Goal: Task Accomplishment & Management: Complete application form

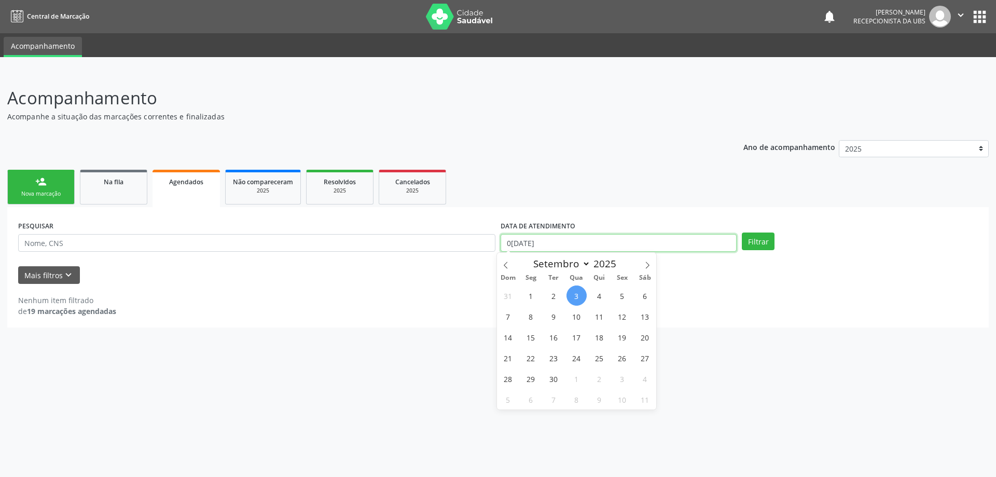
click at [608, 242] on input "0[DATE]" at bounding box center [619, 243] width 236 height 18
click at [527, 297] on span "1" at bounding box center [531, 295] width 20 height 20
type input "0[DATE]"
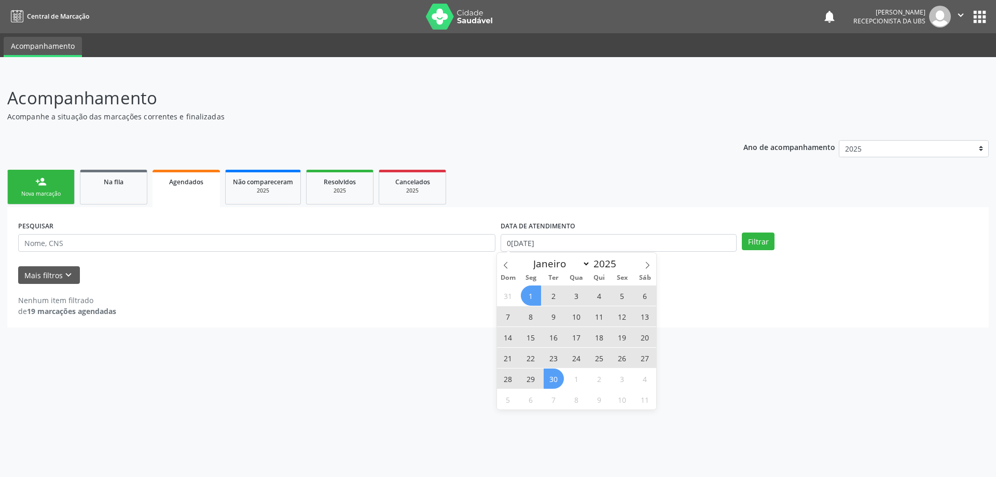
click at [558, 376] on span "30" at bounding box center [554, 378] width 20 height 20
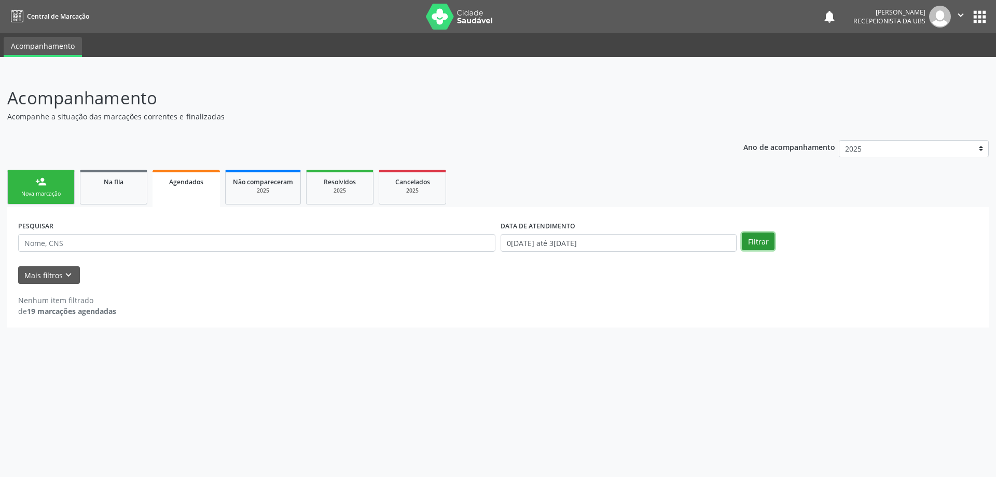
click at [753, 243] on button "Filtrar" at bounding box center [758, 242] width 33 height 18
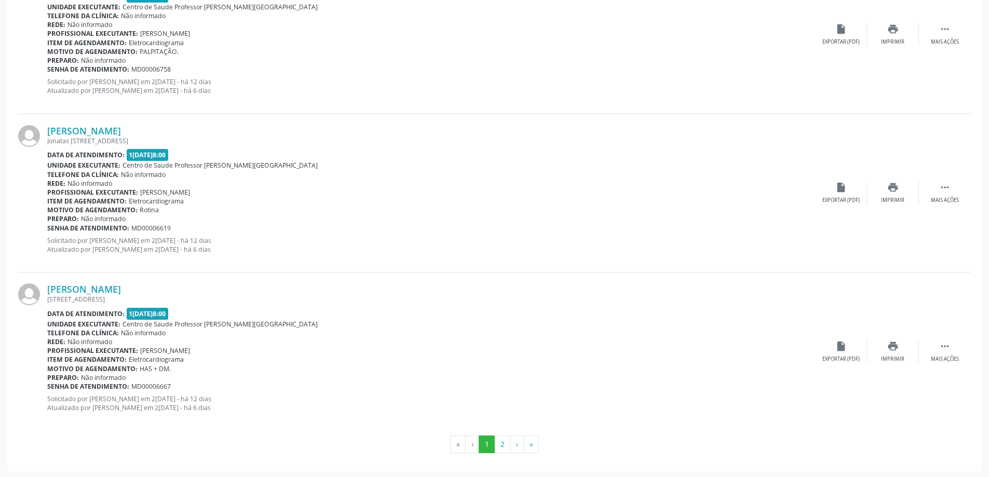
scroll to position [2264, 0]
click at [502, 440] on button "2" at bounding box center [502, 443] width 16 height 18
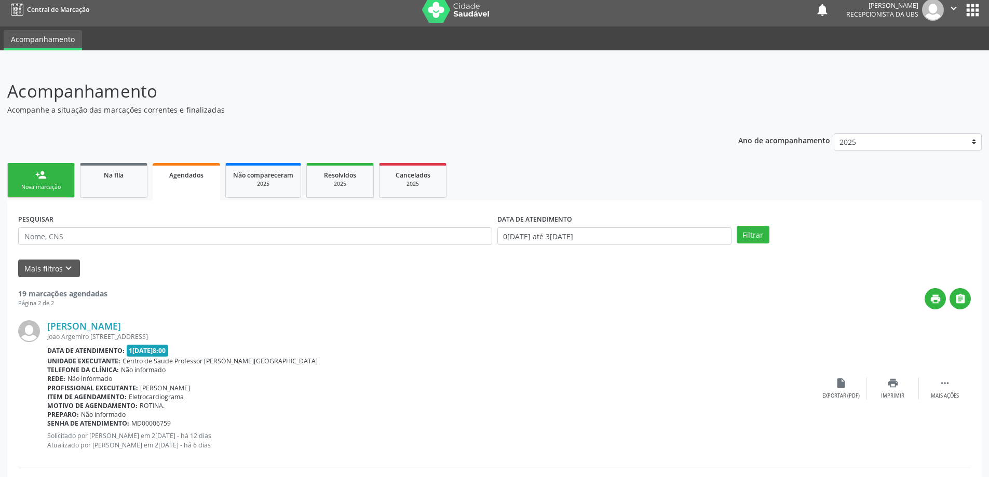
scroll to position [0, 0]
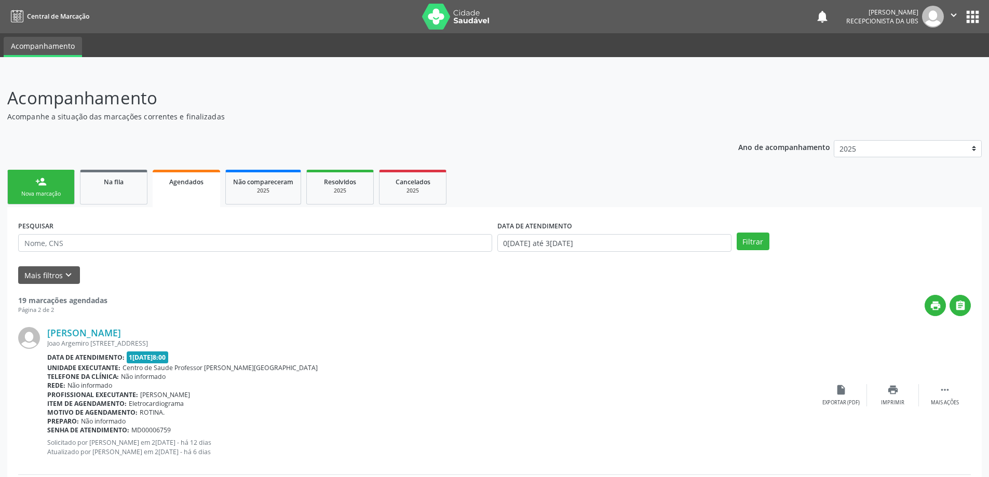
click at [56, 192] on div "Nova marcação" at bounding box center [41, 194] width 52 height 8
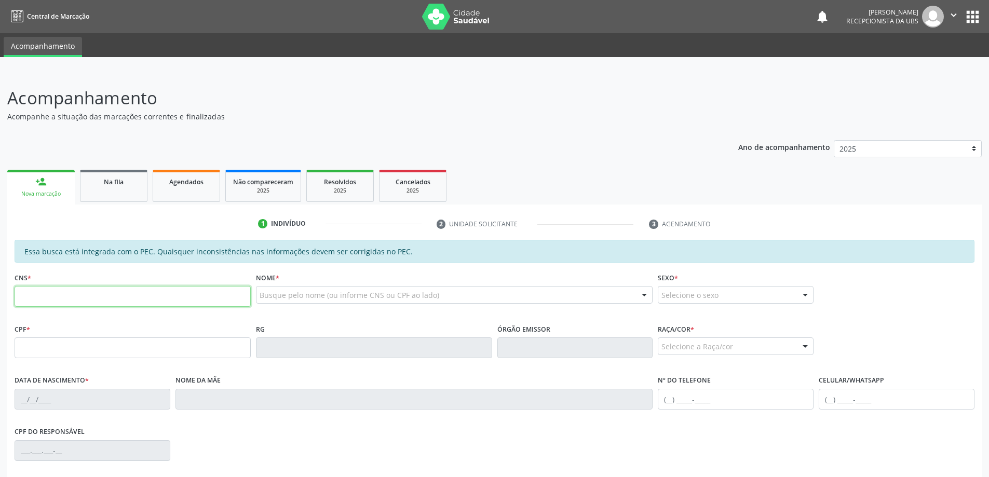
click at [146, 295] on input "text" at bounding box center [133, 296] width 236 height 21
type input "702 8081 7311 9361"
type input "101.072.235-20"
type input "[DATE]"
type input "[PERSON_NAME]"
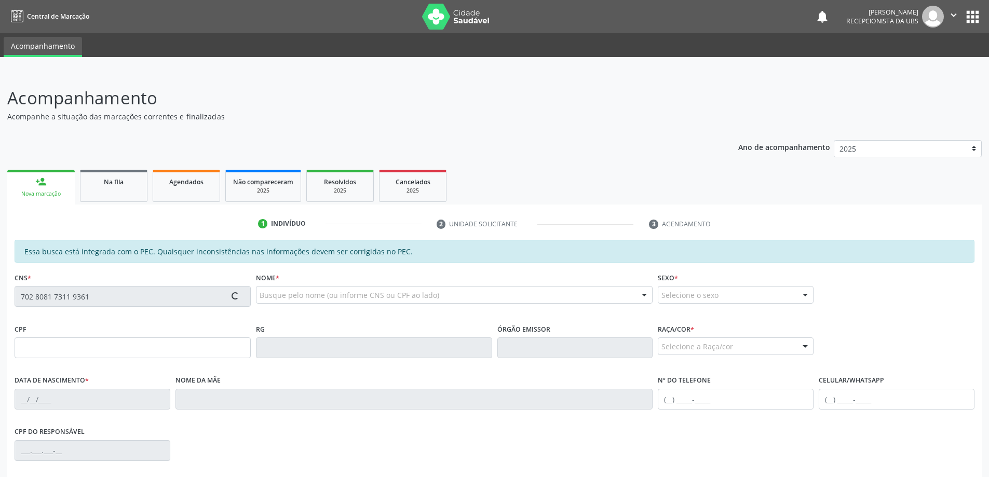
type input "[PHONE_NUMBER]"
type input "01"
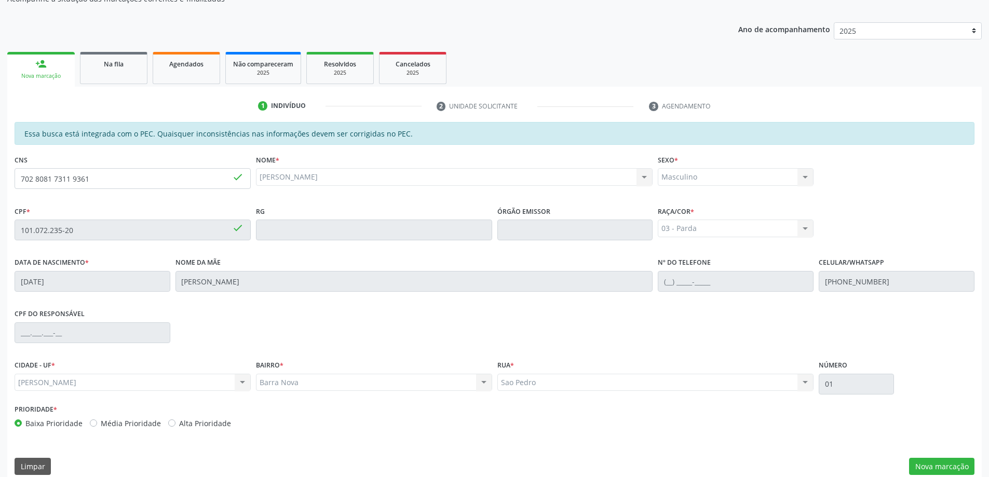
scroll to position [130, 0]
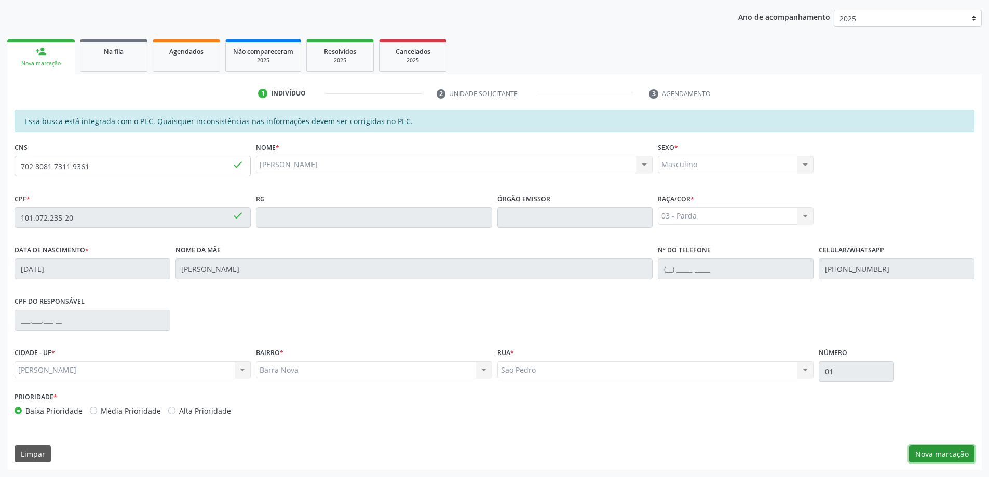
click at [940, 452] on button "Nova marcação" at bounding box center [941, 454] width 65 height 18
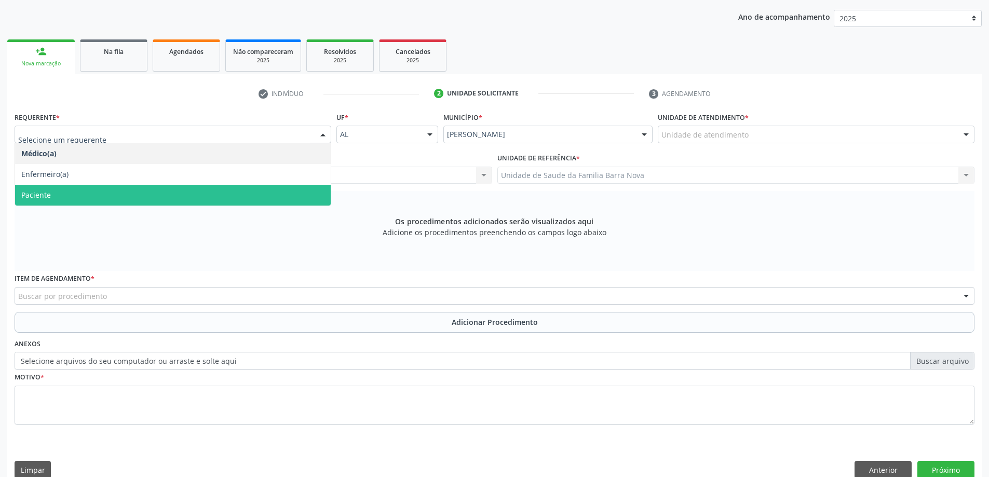
click at [163, 193] on span "Paciente" at bounding box center [173, 195] width 316 height 21
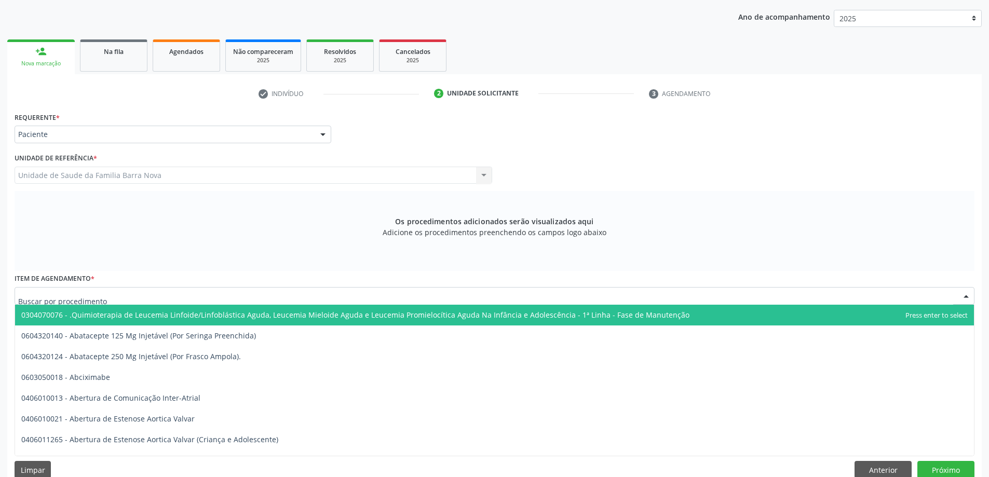
click at [152, 296] on div at bounding box center [495, 296] width 960 height 18
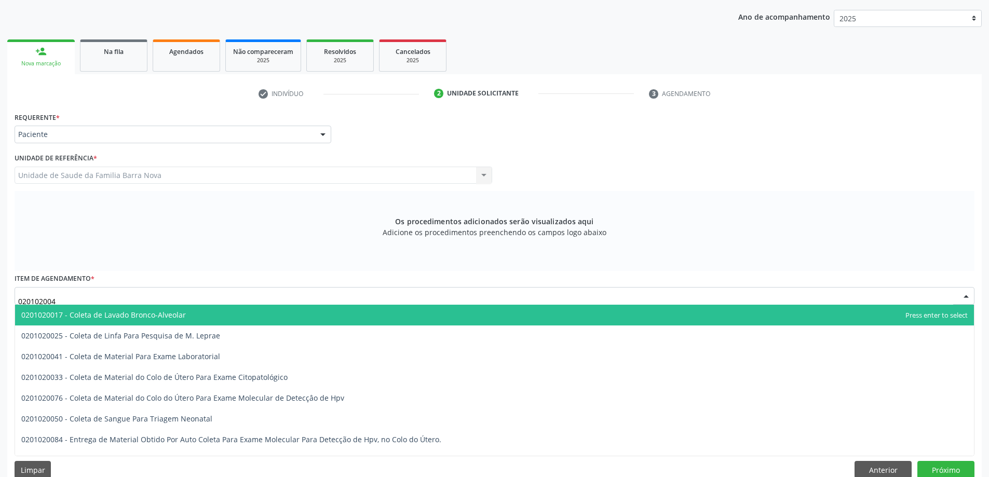
type input "0201020041"
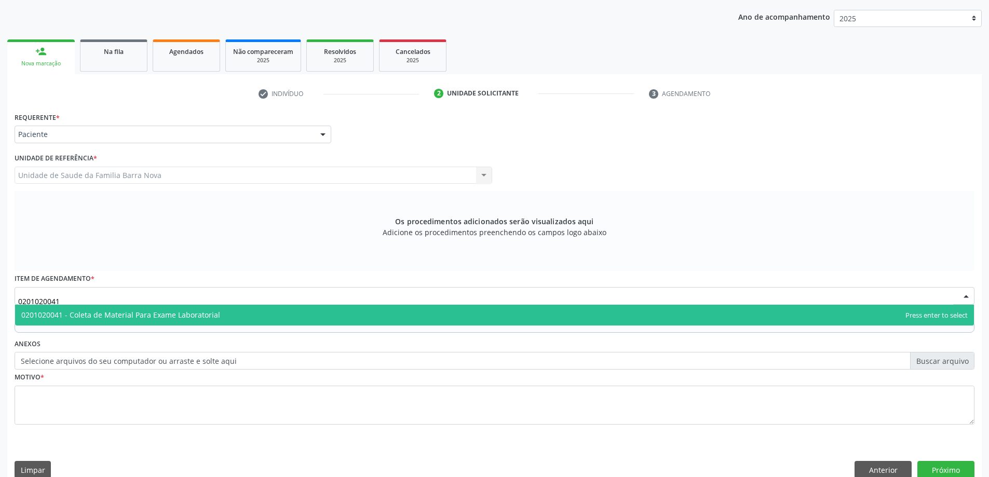
click at [239, 313] on span "0201020041 - Coleta de Material Para Exame Laboratorial" at bounding box center [494, 315] width 959 height 21
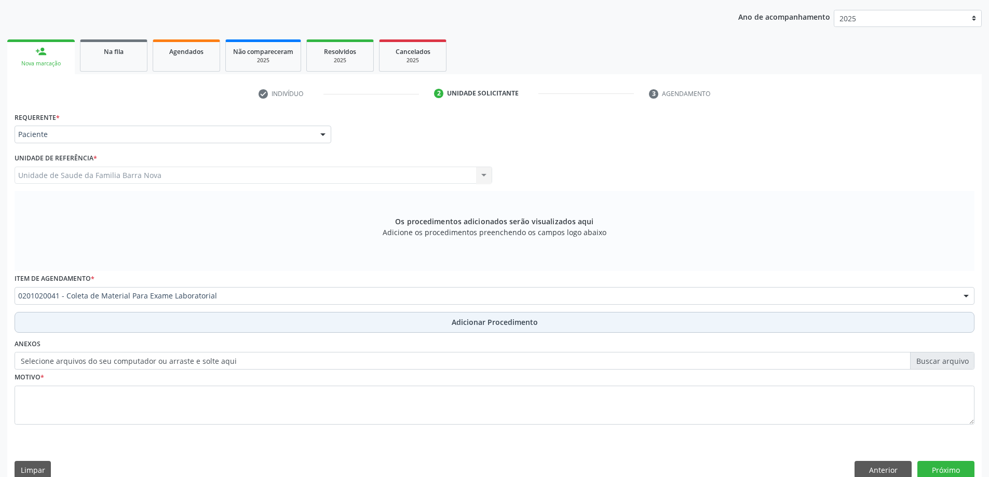
click at [458, 322] on span "Adicionar Procedimento" at bounding box center [495, 322] width 86 height 11
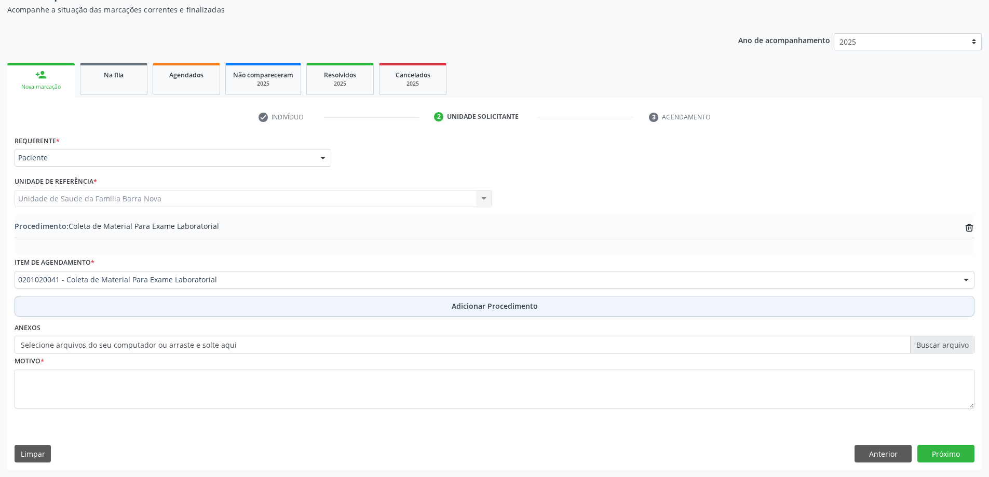
scroll to position [107, 0]
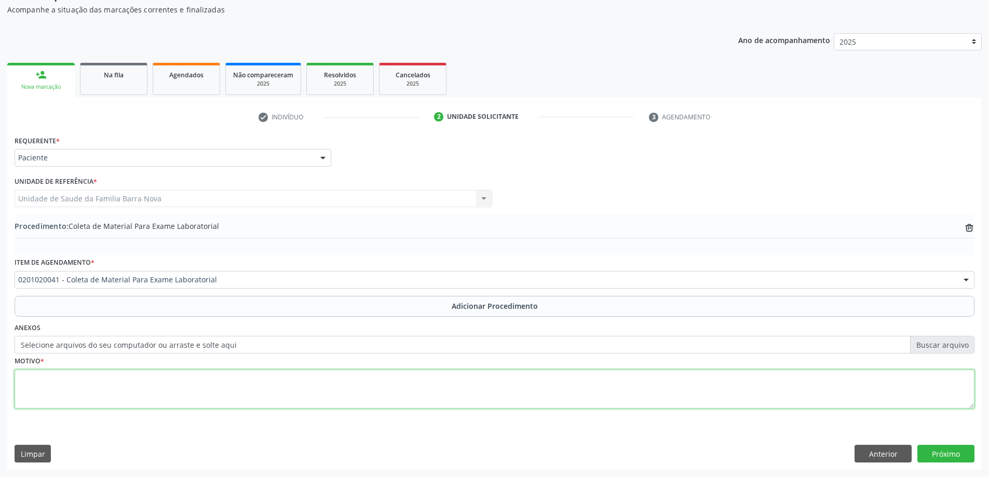
click at [38, 386] on textarea at bounding box center [495, 389] width 960 height 39
type textarea "Avaliação da próstata."
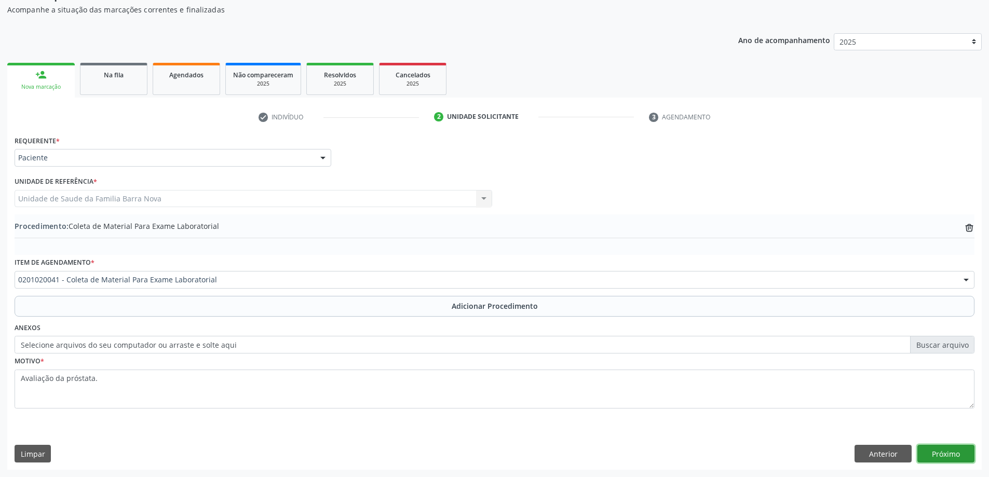
click at [947, 450] on button "Próximo" at bounding box center [945, 454] width 57 height 18
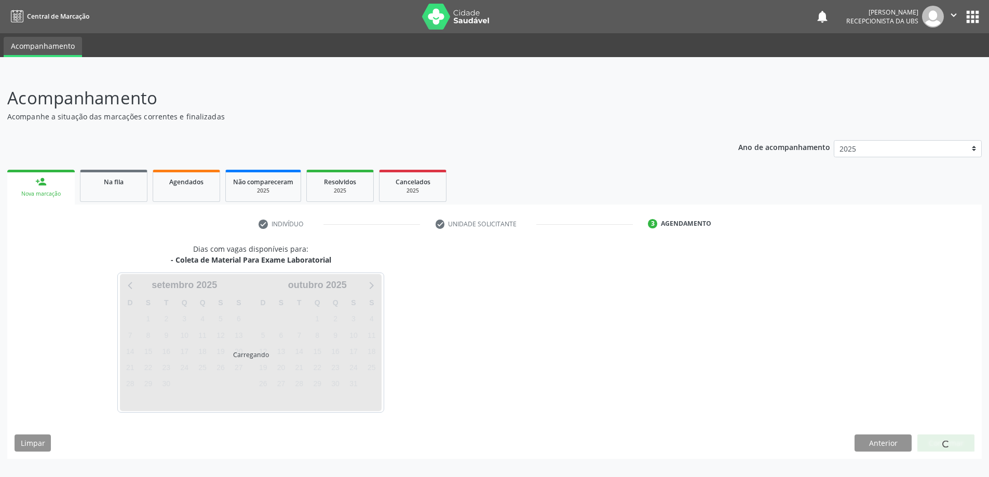
scroll to position [0, 0]
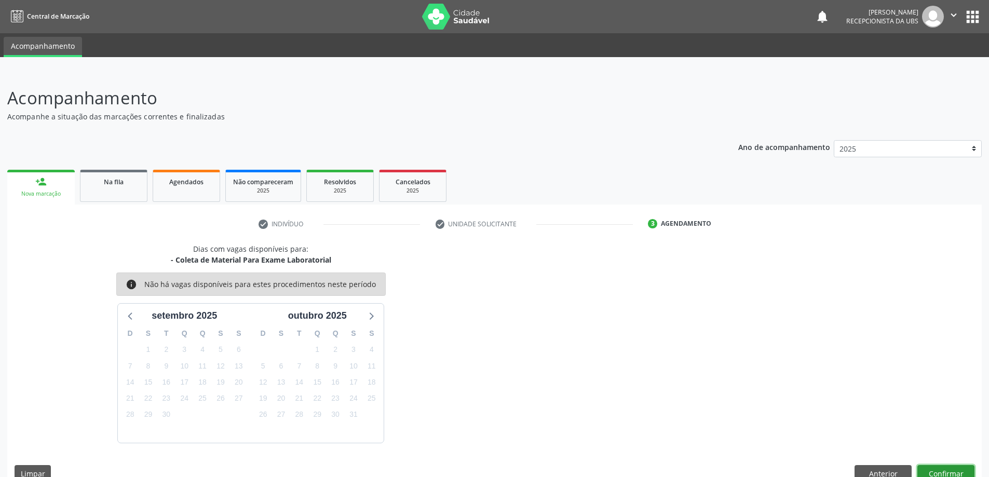
click at [954, 472] on button "Confirmar" at bounding box center [945, 474] width 57 height 18
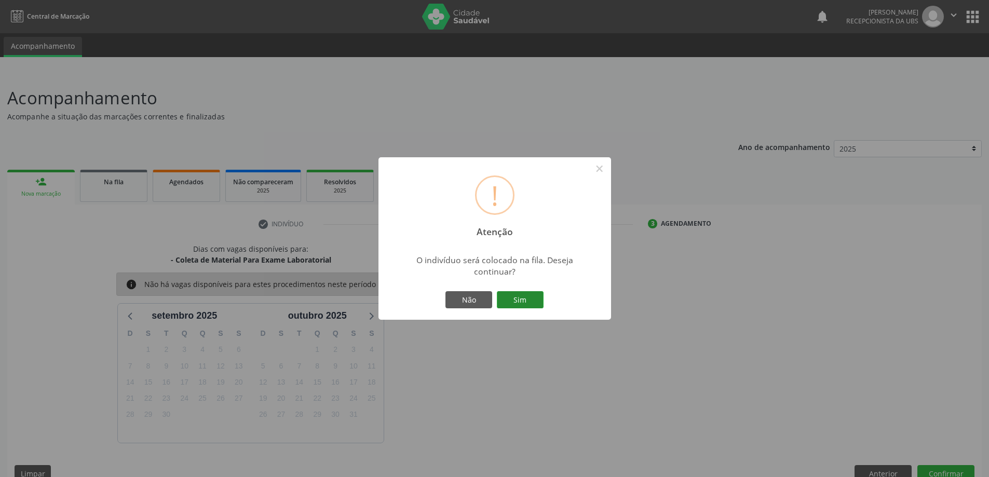
click at [526, 291] on button "Sim" at bounding box center [520, 300] width 47 height 18
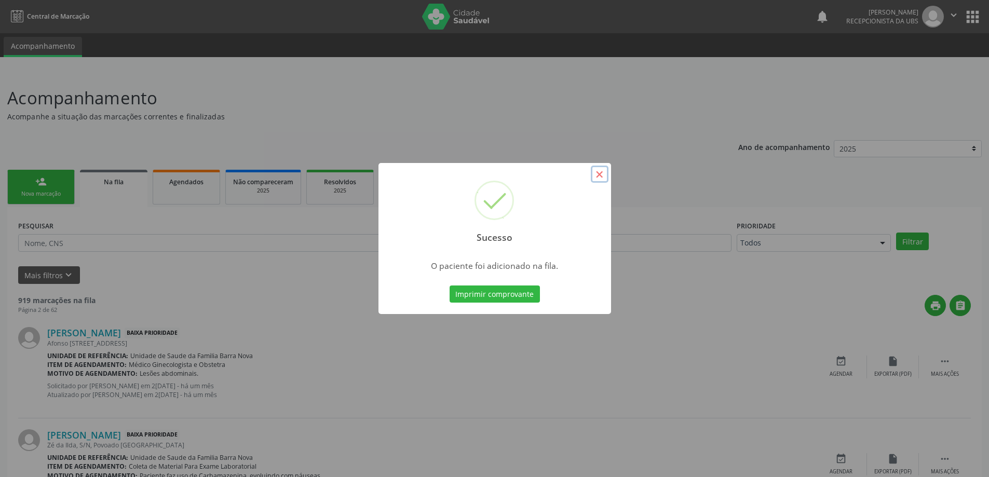
click at [603, 180] on button "×" at bounding box center [600, 175] width 18 height 18
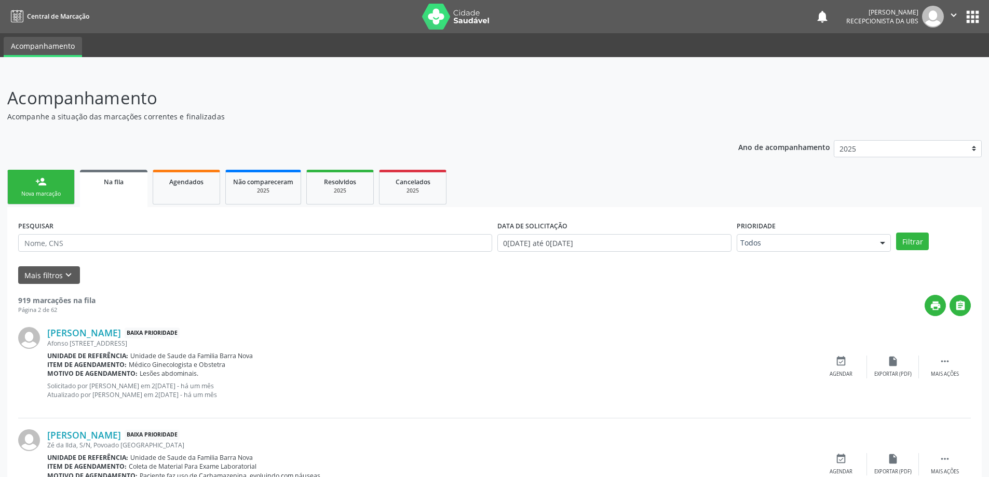
click at [48, 177] on link "person_add Nova marcação" at bounding box center [40, 187] width 67 height 35
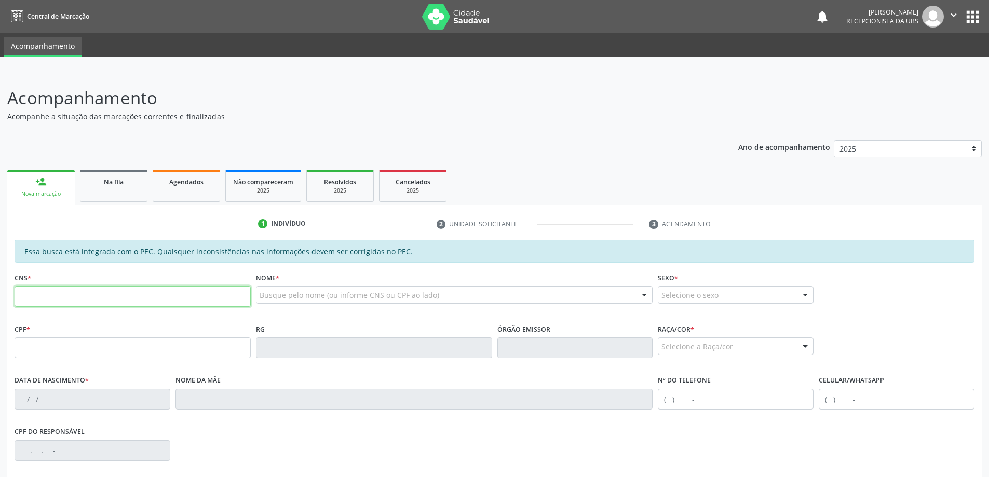
click at [55, 294] on input "text" at bounding box center [133, 296] width 236 height 21
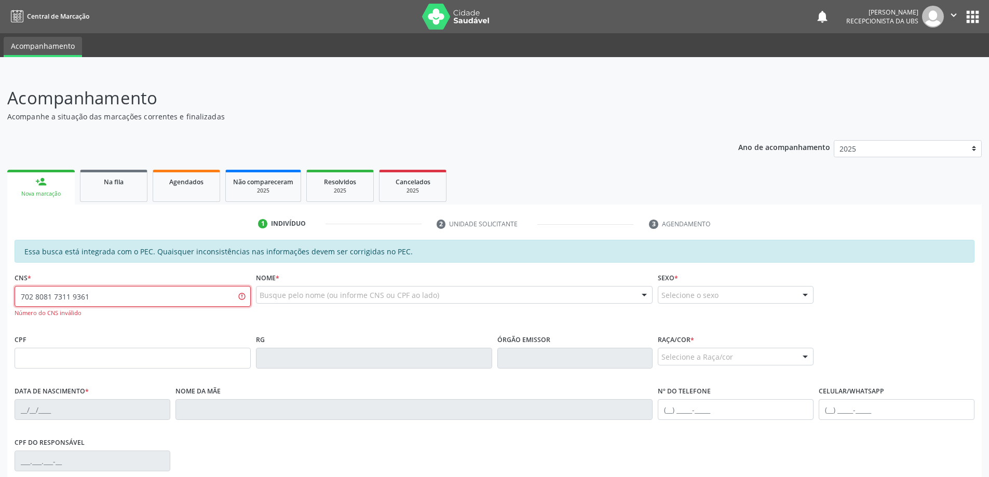
type input "702 8081 7311 9361"
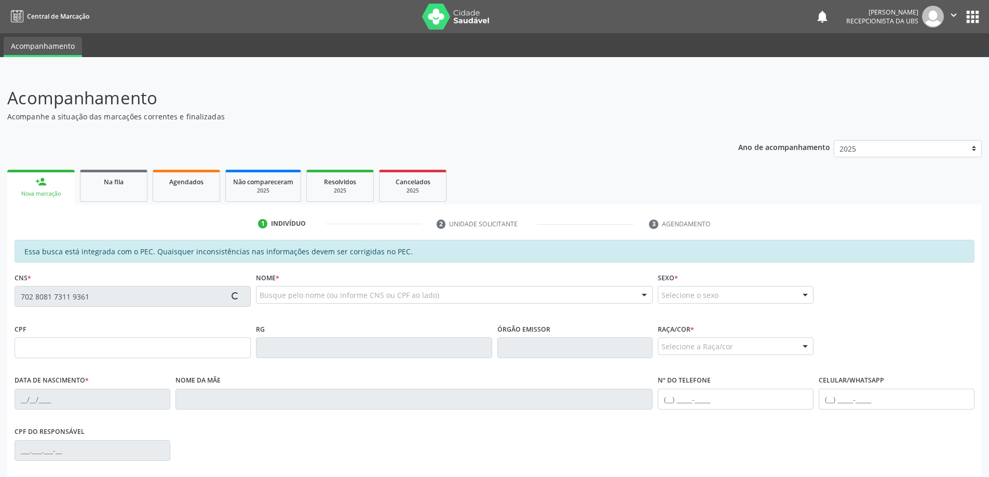
type input "101.072.235-20"
type input "[DATE]"
type input "[PERSON_NAME]"
type input "[PHONE_NUMBER]"
type input "01"
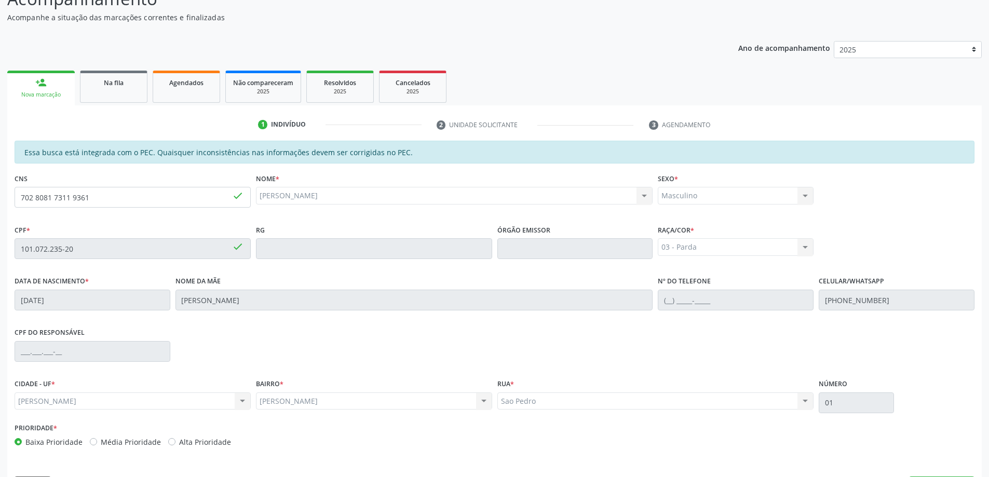
scroll to position [130, 0]
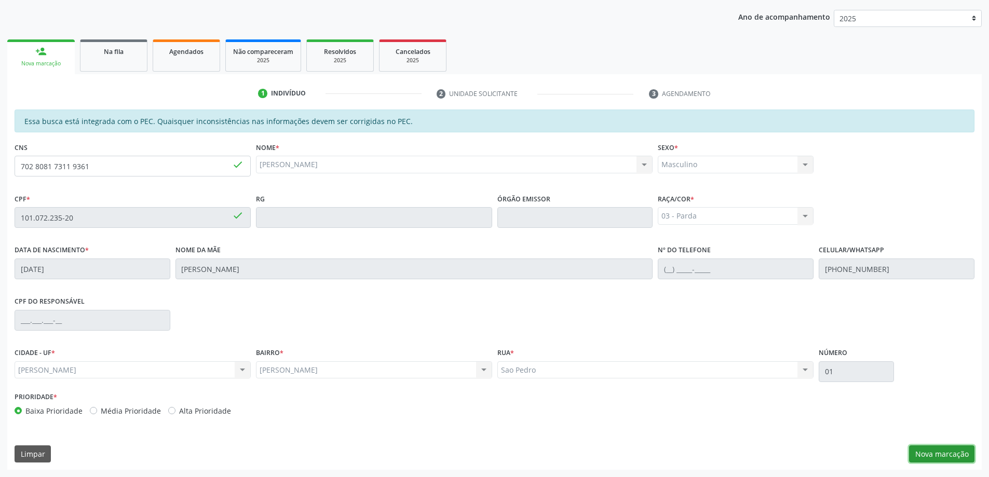
click at [945, 455] on button "Nova marcação" at bounding box center [941, 454] width 65 height 18
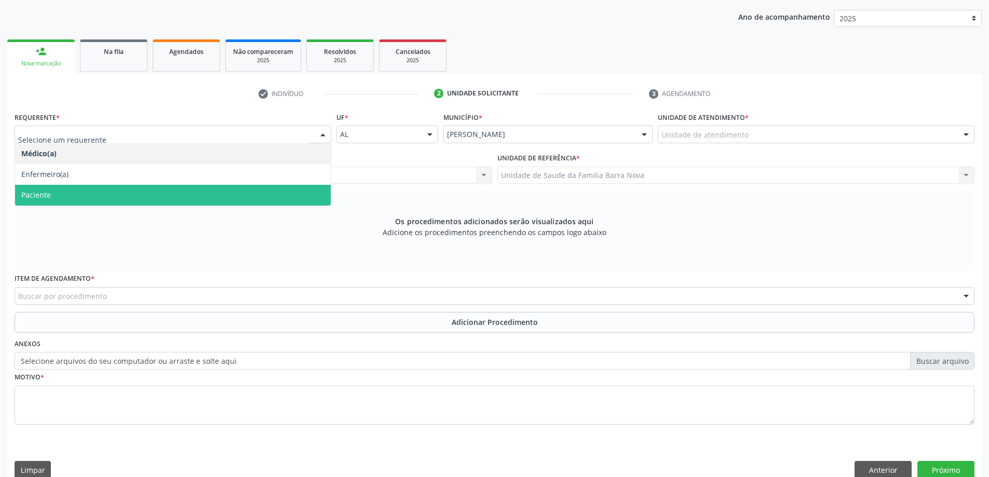
click at [158, 197] on span "Paciente" at bounding box center [173, 195] width 316 height 21
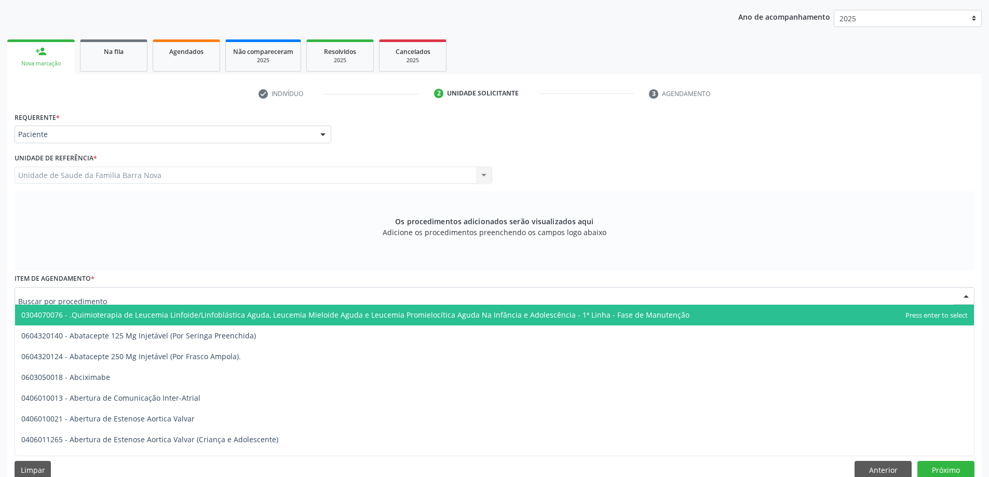
click at [135, 296] on div at bounding box center [495, 296] width 960 height 18
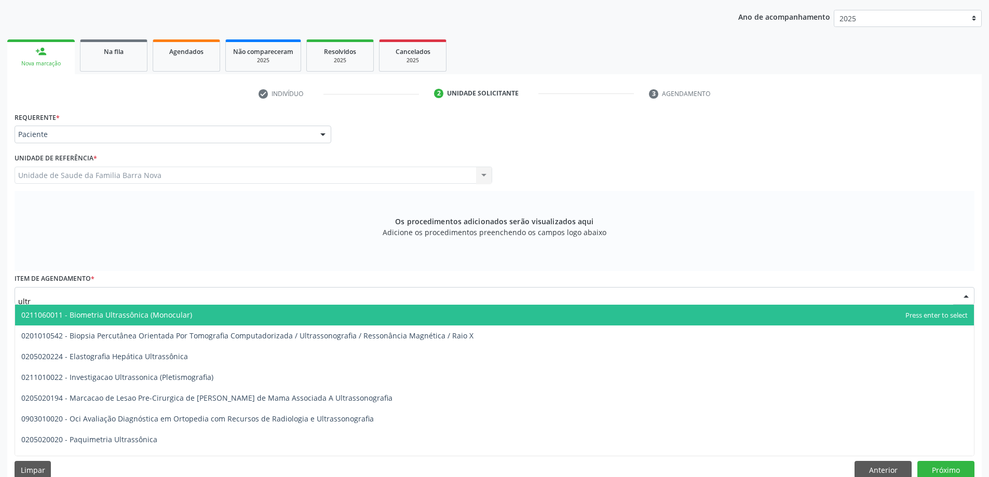
type input "ultra"
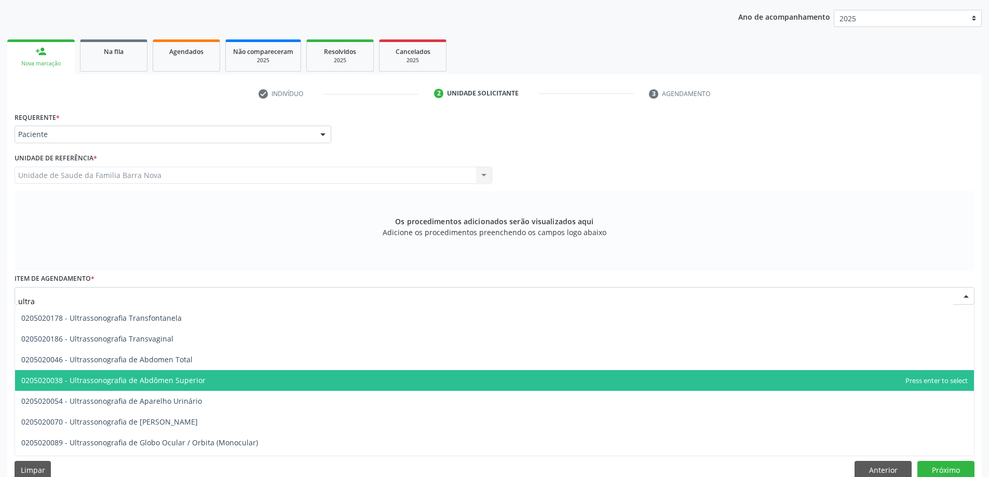
scroll to position [311, 0]
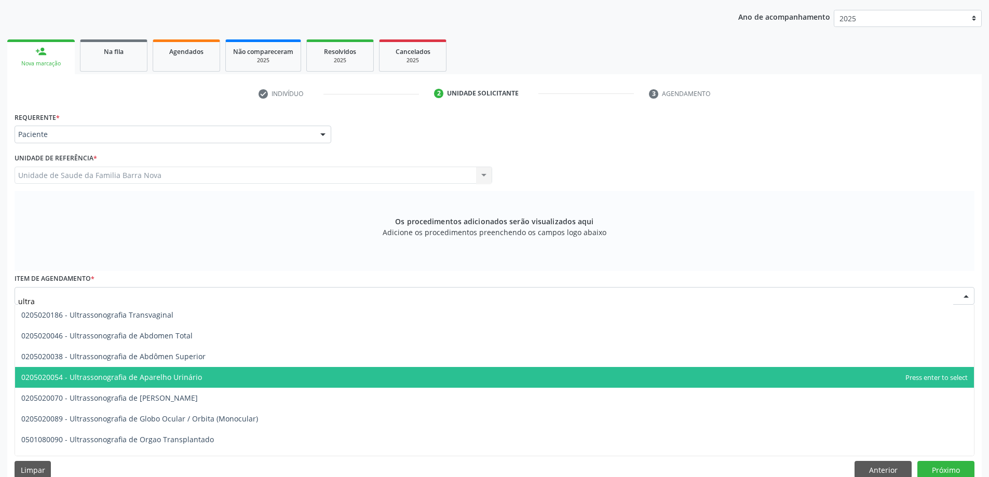
click at [277, 381] on span "0205020054 - Ultrassonografia de Aparelho Urinário" at bounding box center [494, 377] width 959 height 21
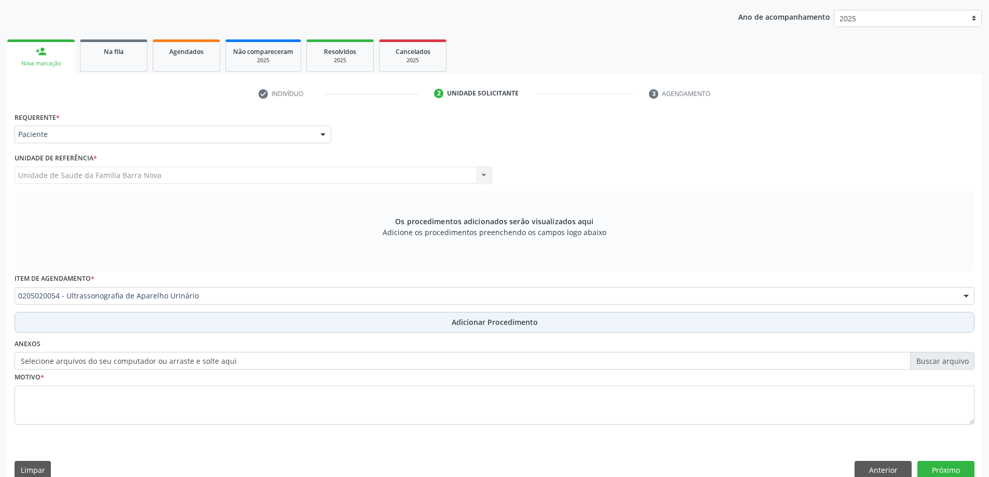
click at [480, 322] on span "Adicionar Procedimento" at bounding box center [495, 322] width 86 height 11
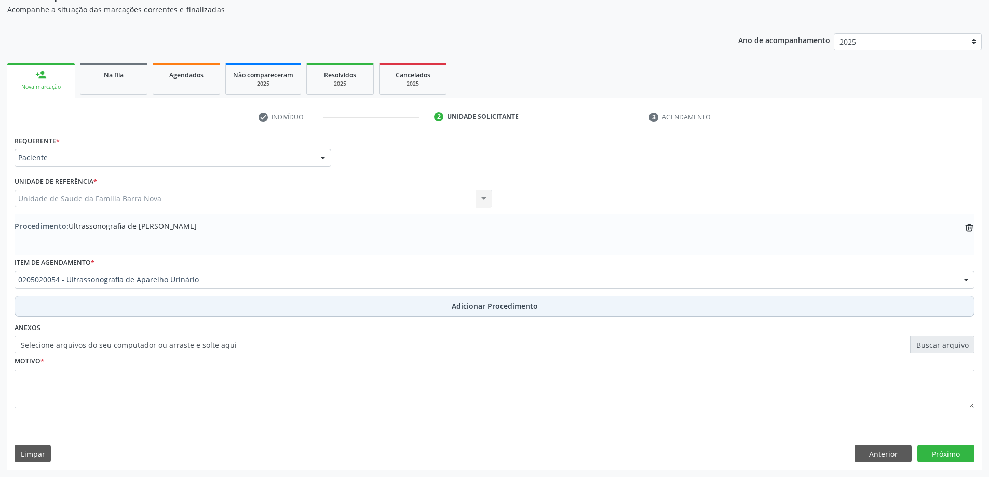
scroll to position [107, 0]
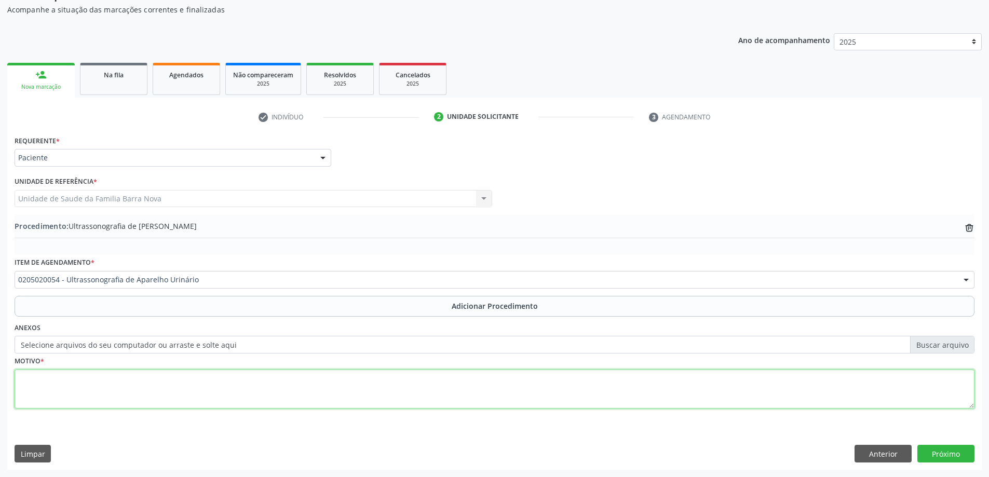
click at [50, 384] on textarea at bounding box center [495, 389] width 960 height 39
type textarea "Avaliação da próstata."
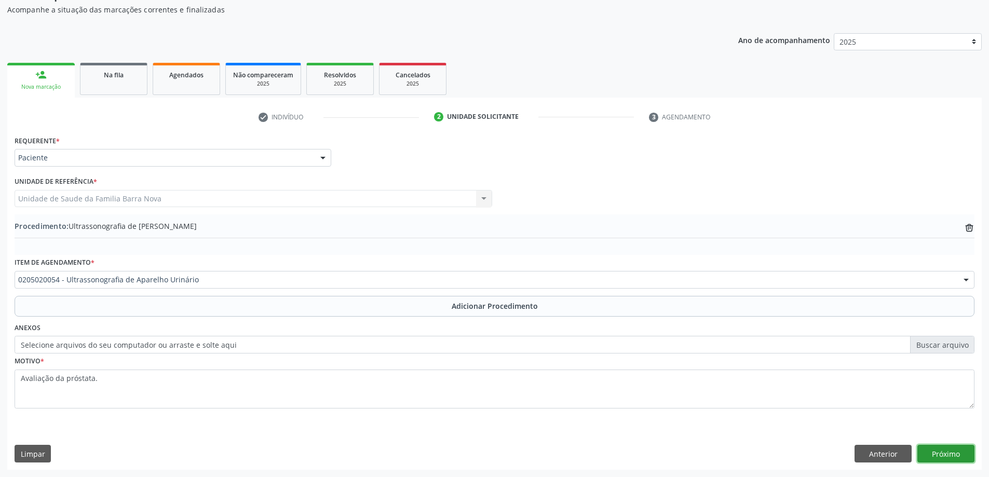
click at [955, 456] on button "Próximo" at bounding box center [945, 454] width 57 height 18
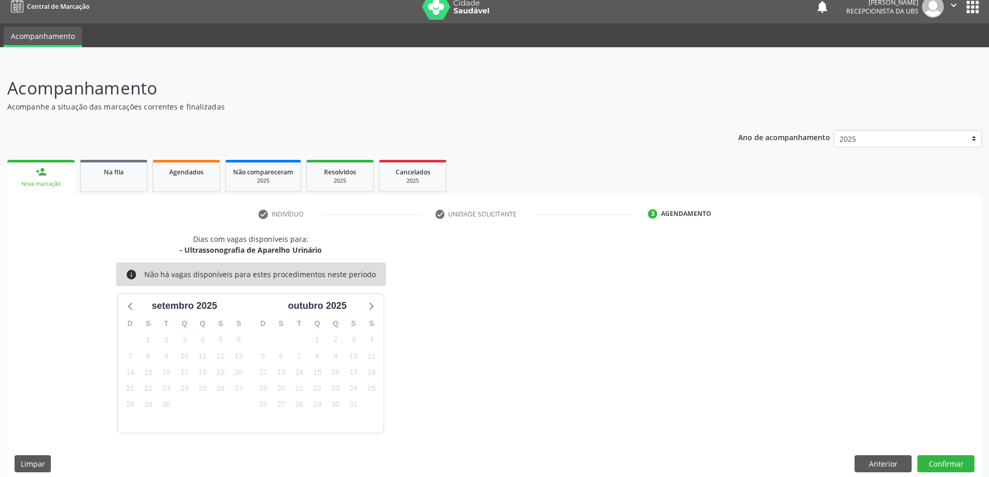
scroll to position [20, 0]
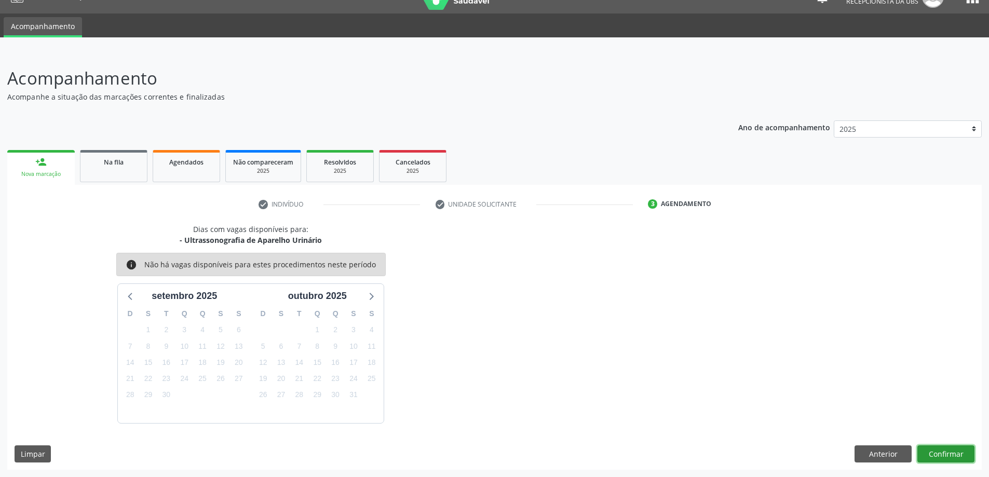
click at [943, 454] on button "Confirmar" at bounding box center [945, 454] width 57 height 18
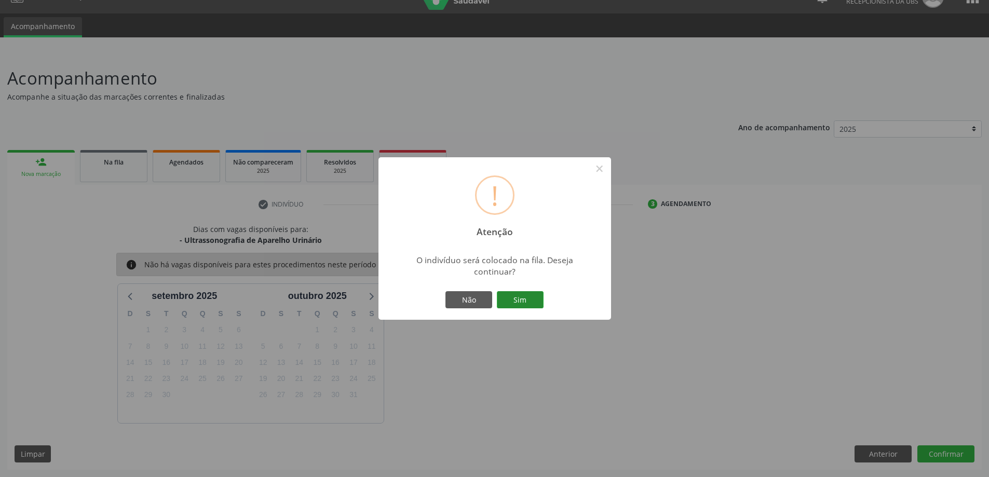
click at [521, 301] on button "Sim" at bounding box center [520, 300] width 47 height 18
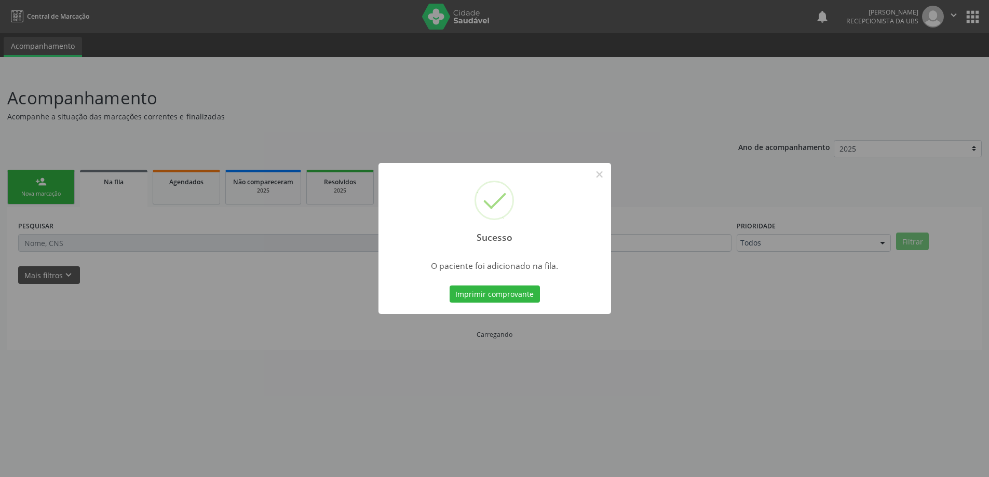
scroll to position [0, 0]
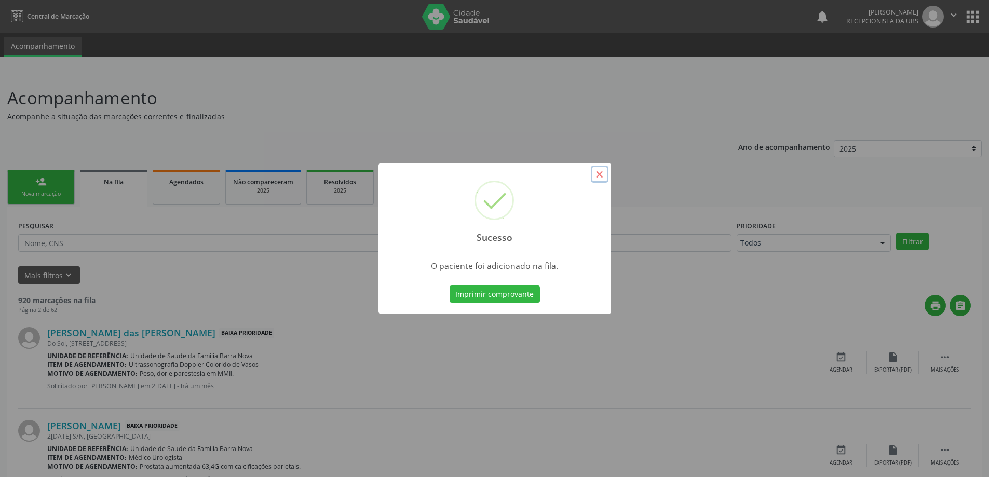
click at [597, 174] on button "×" at bounding box center [600, 175] width 18 height 18
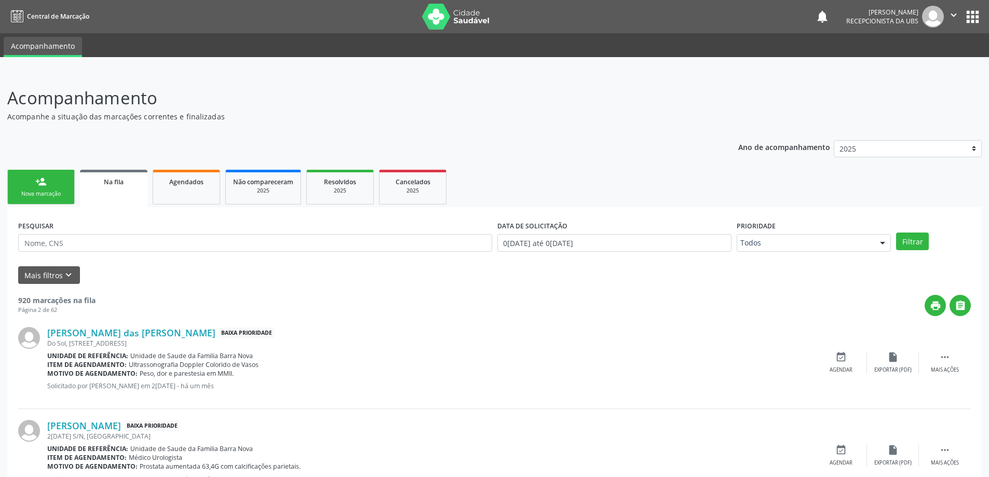
click at [32, 190] on link "person_add Nova marcação" at bounding box center [40, 187] width 67 height 35
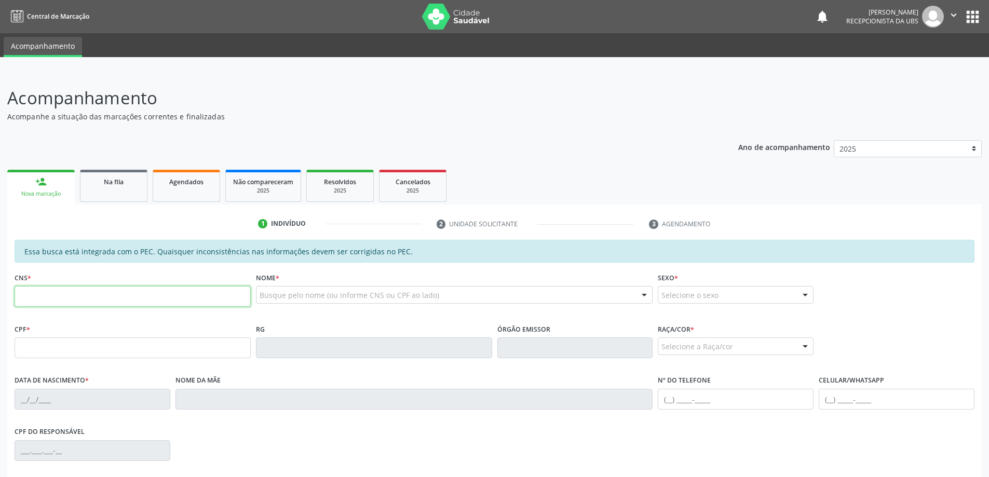
click at [128, 290] on input "text" at bounding box center [133, 296] width 236 height 21
type input "702 8081 7311 9361"
type input "101.072.235-20"
type input "[DATE]"
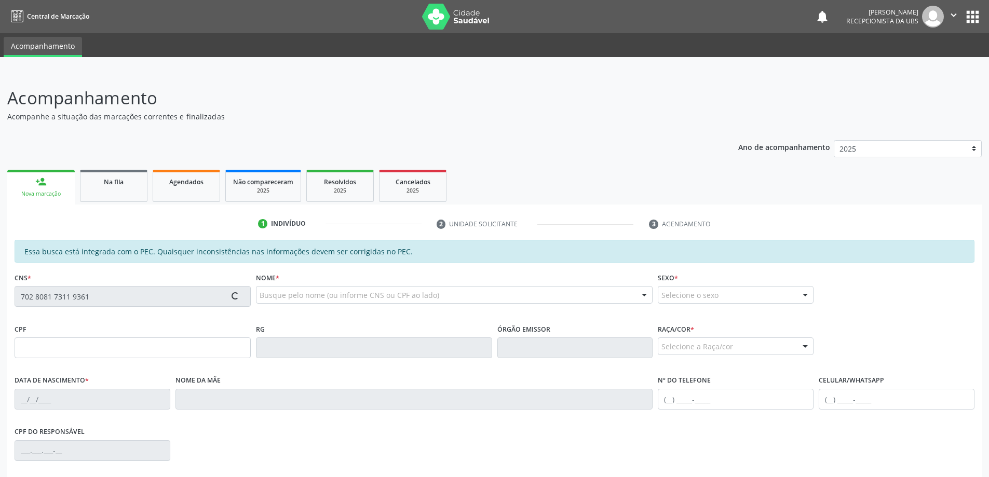
type input "[PERSON_NAME]"
type input "[PHONE_NUMBER]"
type input "01"
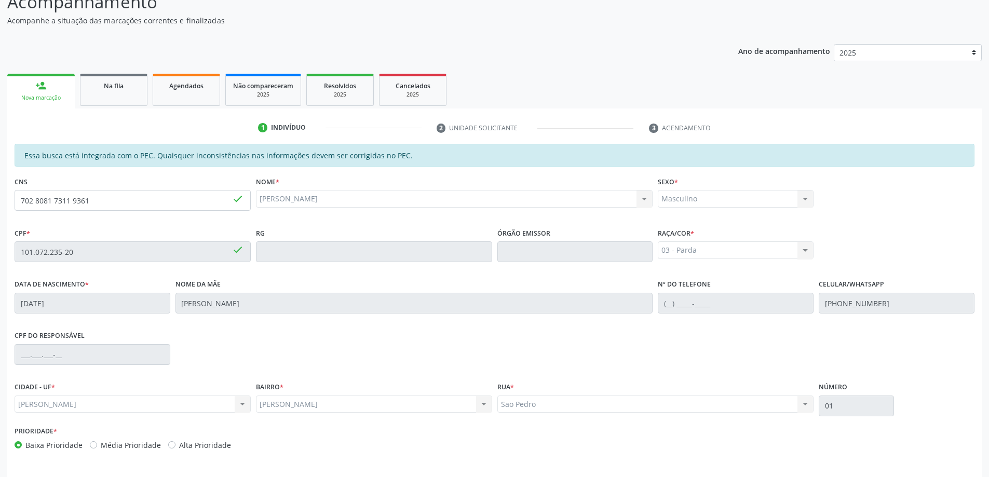
scroll to position [130, 0]
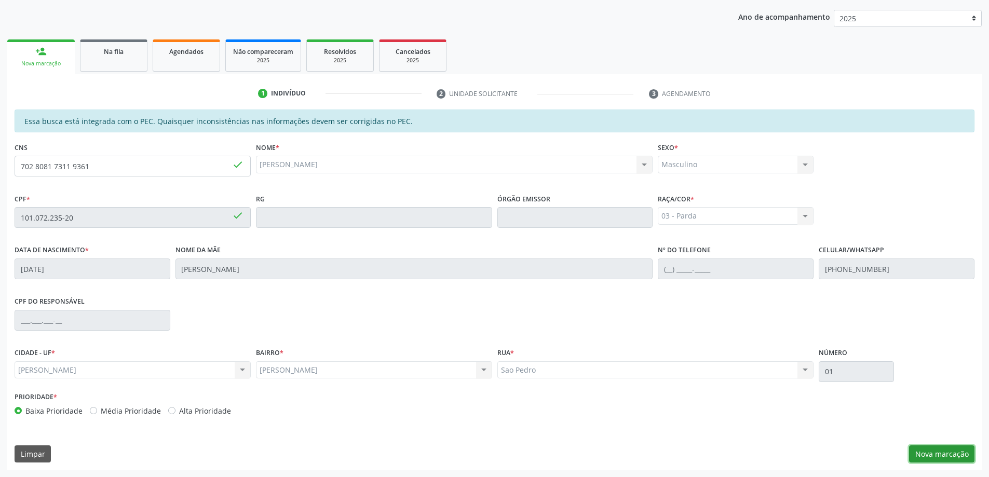
click at [939, 455] on button "Nova marcação" at bounding box center [941, 454] width 65 height 18
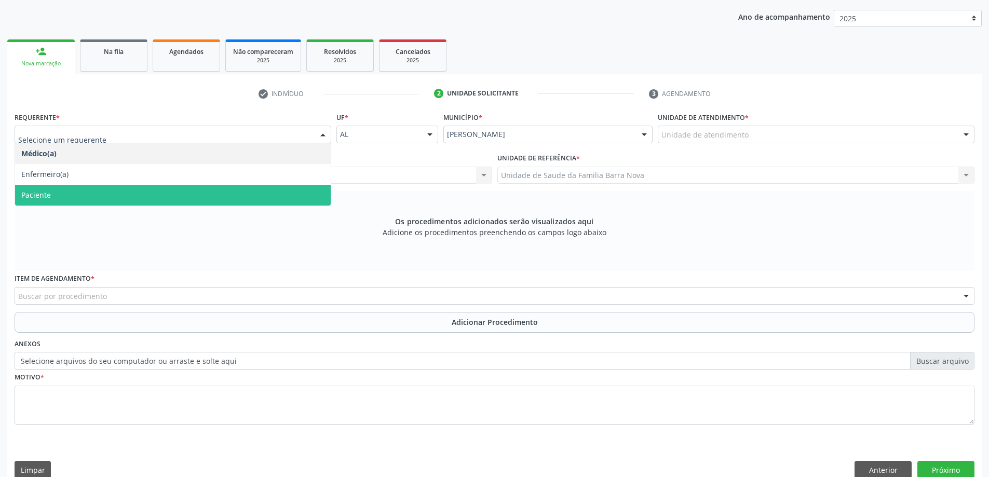
click at [127, 197] on span "Paciente" at bounding box center [173, 195] width 316 height 21
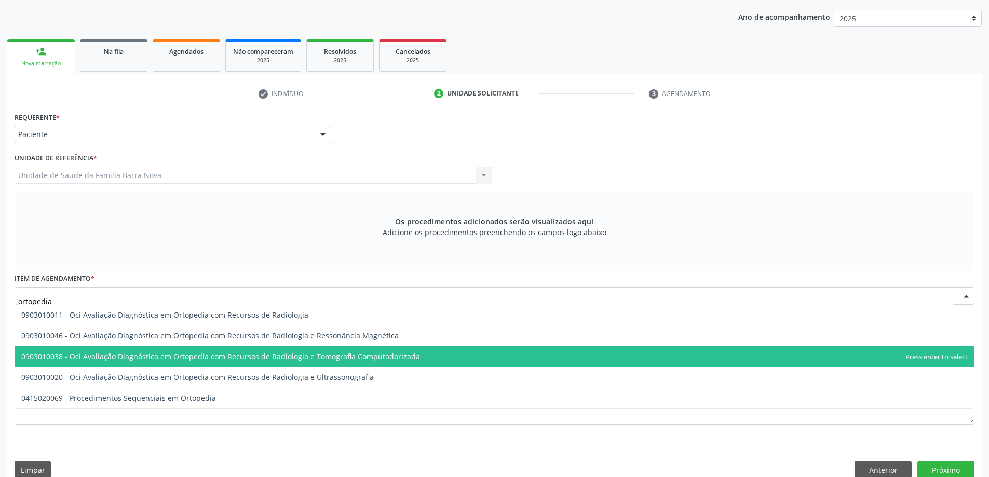
scroll to position [146, 0]
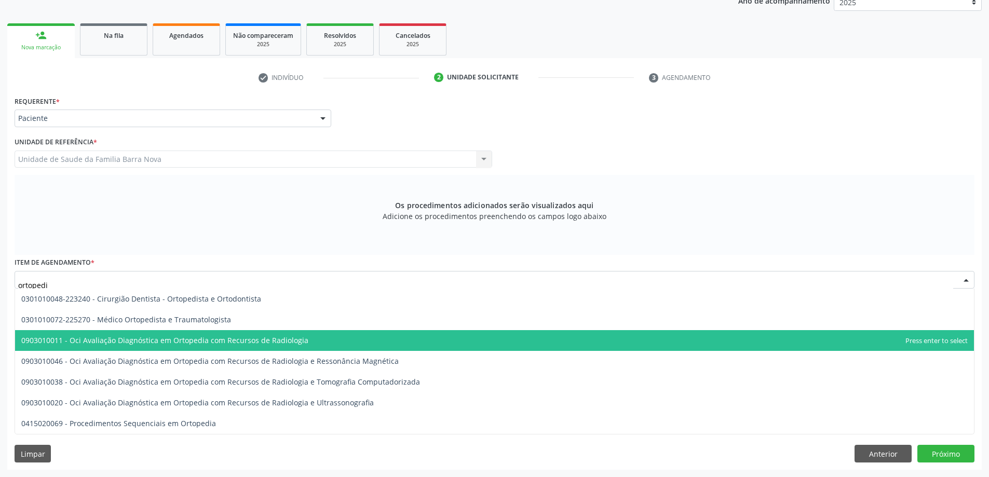
type input "ortoped"
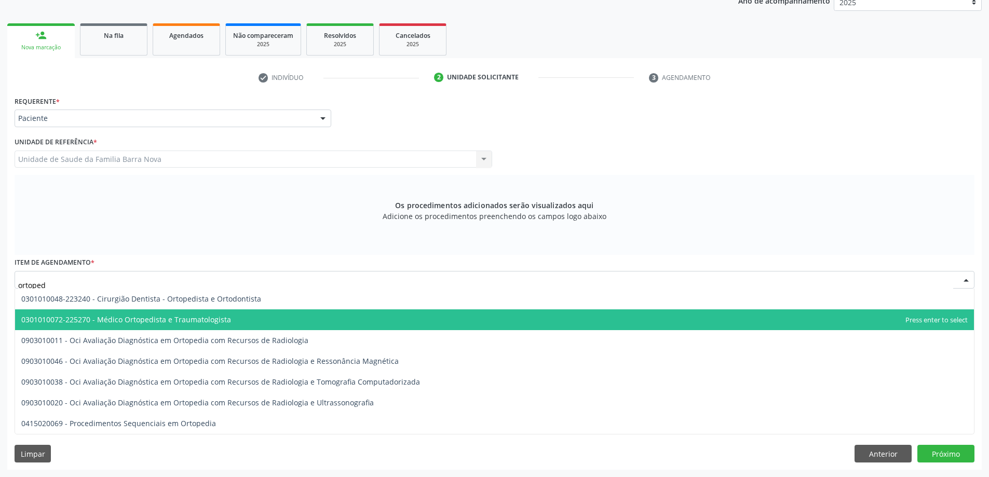
click at [239, 323] on span "0301010072-225270 - Médico Ortopedista e Traumatologista" at bounding box center [494, 319] width 959 height 21
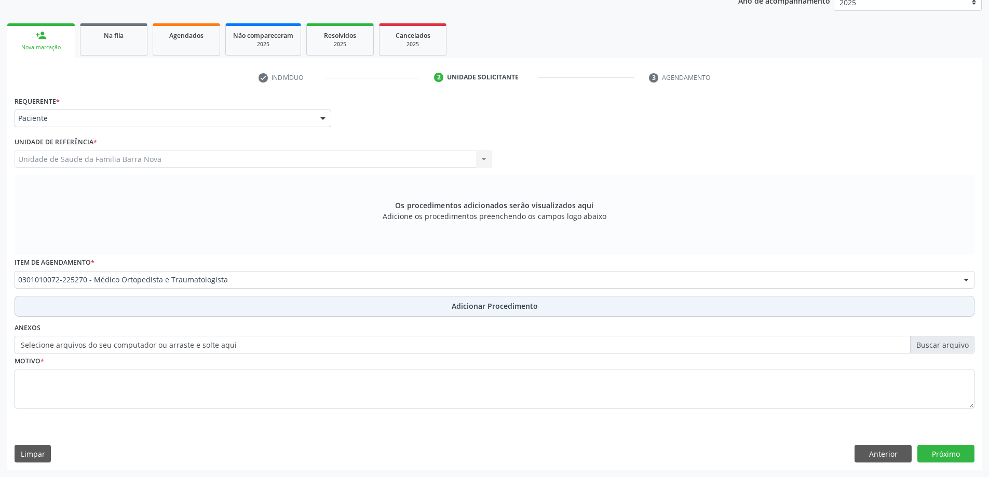
click at [475, 309] on span "Adicionar Procedimento" at bounding box center [495, 305] width 86 height 11
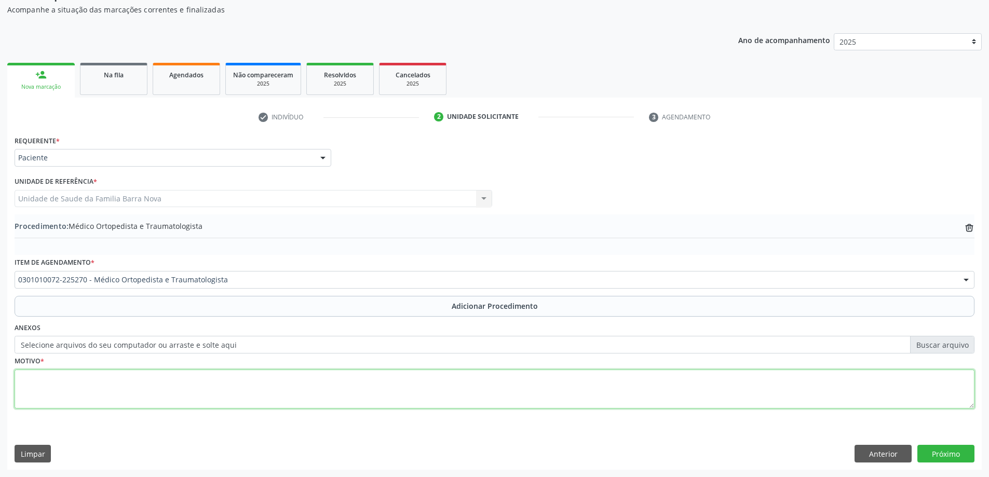
click at [167, 379] on textarea at bounding box center [495, 389] width 960 height 39
type textarea "Tendinite do ombro."
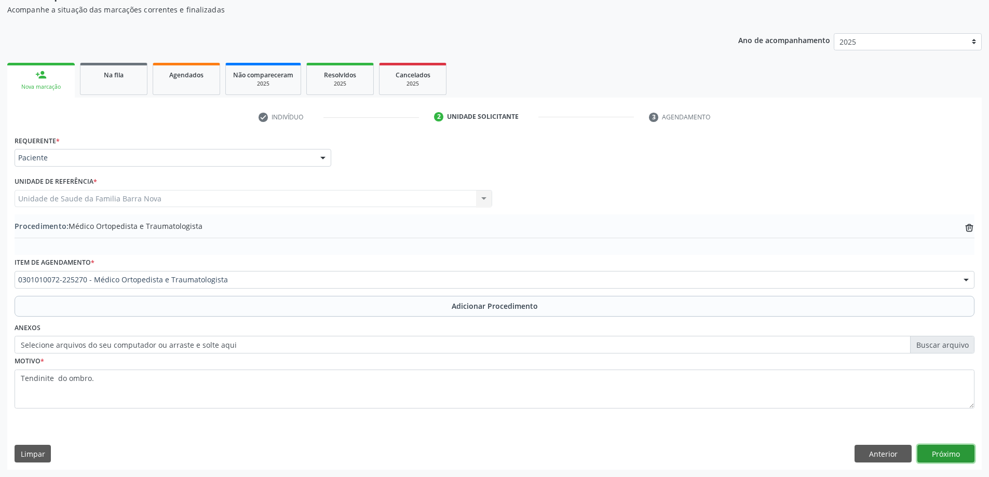
click at [947, 454] on button "Próximo" at bounding box center [945, 454] width 57 height 18
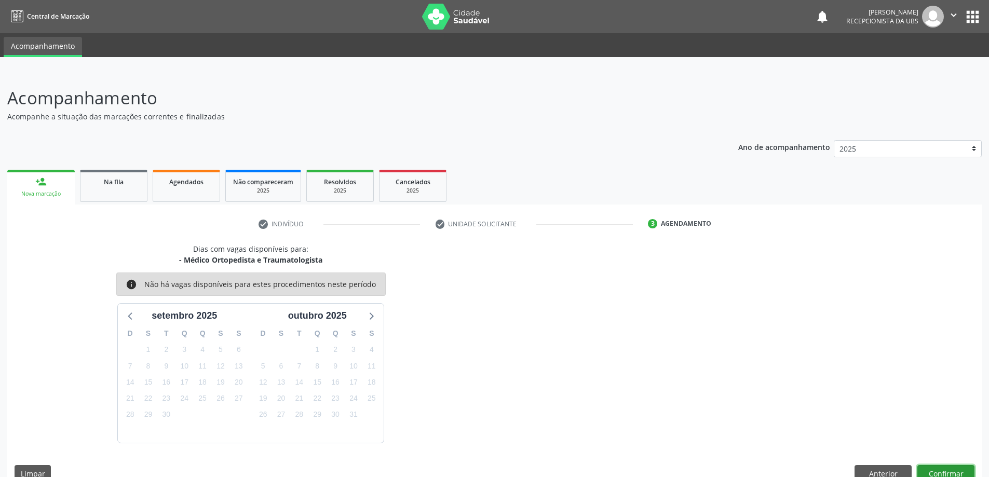
click at [945, 473] on button "Confirmar" at bounding box center [945, 474] width 57 height 18
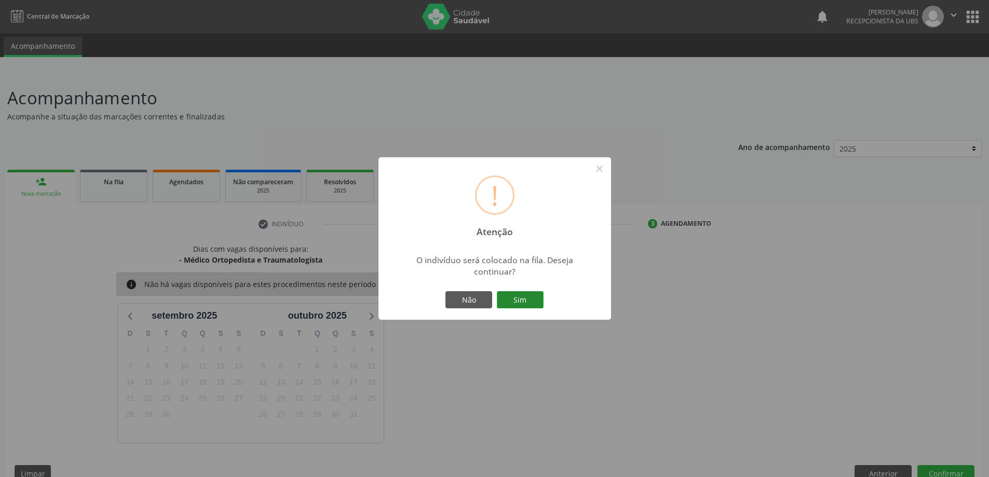
click at [503, 299] on button "Sim" at bounding box center [520, 300] width 47 height 18
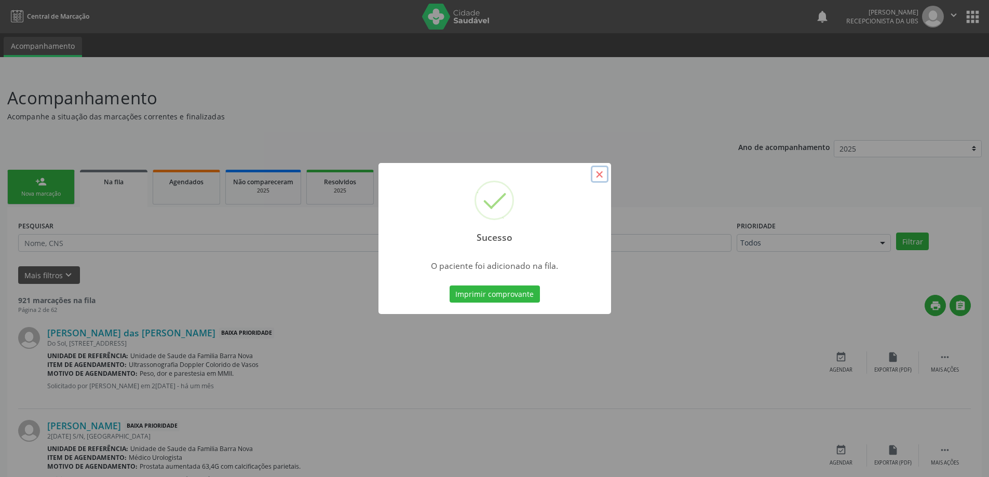
click at [606, 174] on button "×" at bounding box center [600, 175] width 18 height 18
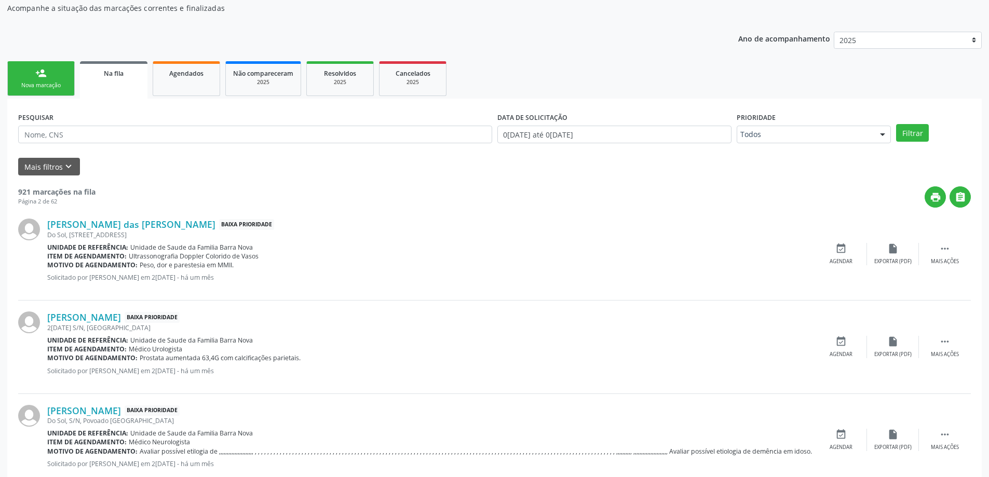
scroll to position [156, 0]
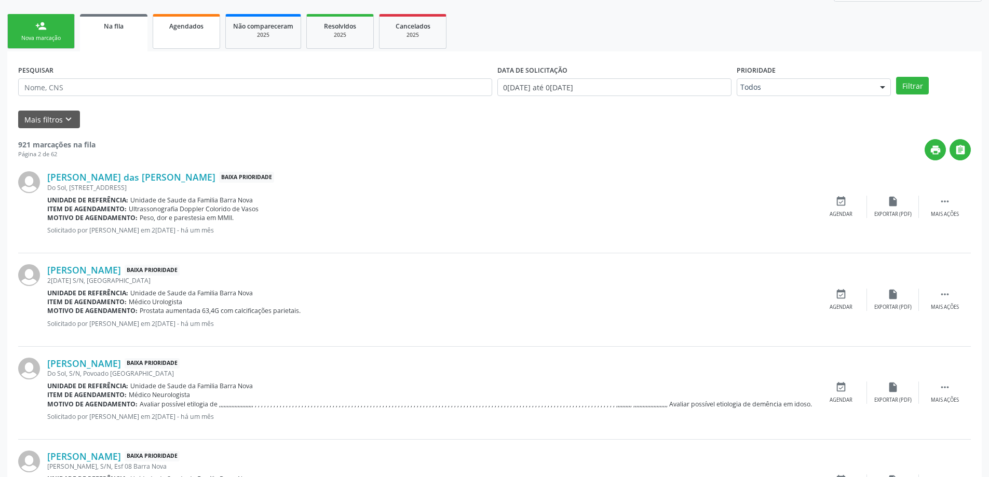
click at [199, 36] on link "Agendados" at bounding box center [186, 31] width 67 height 35
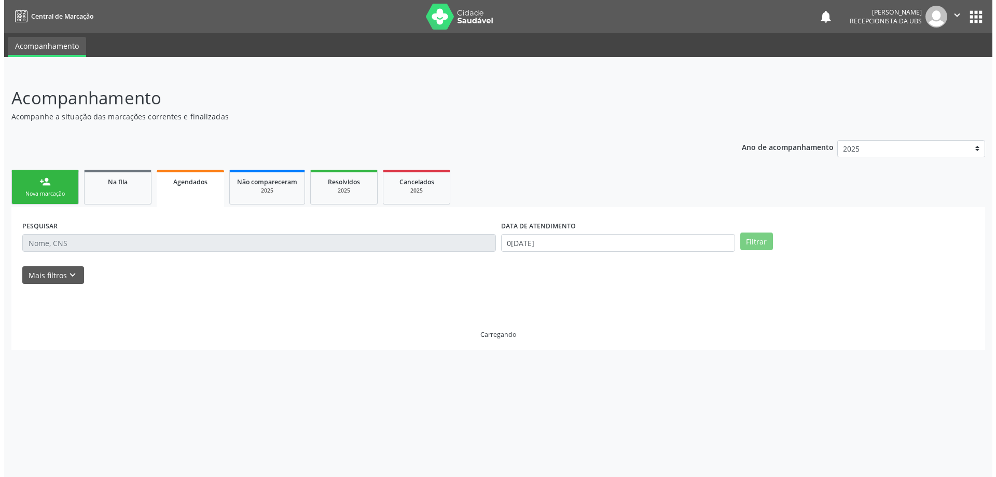
scroll to position [0, 0]
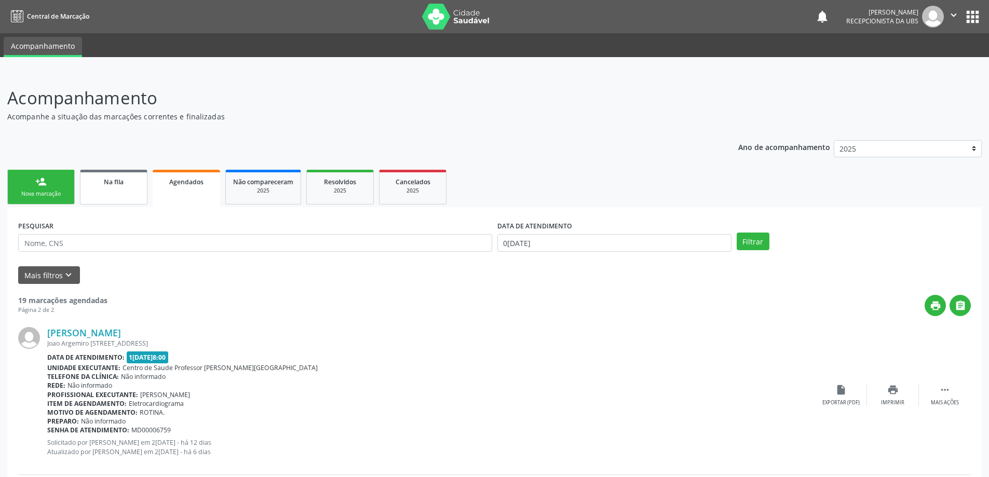
click at [122, 188] on link "Na fila" at bounding box center [113, 187] width 67 height 35
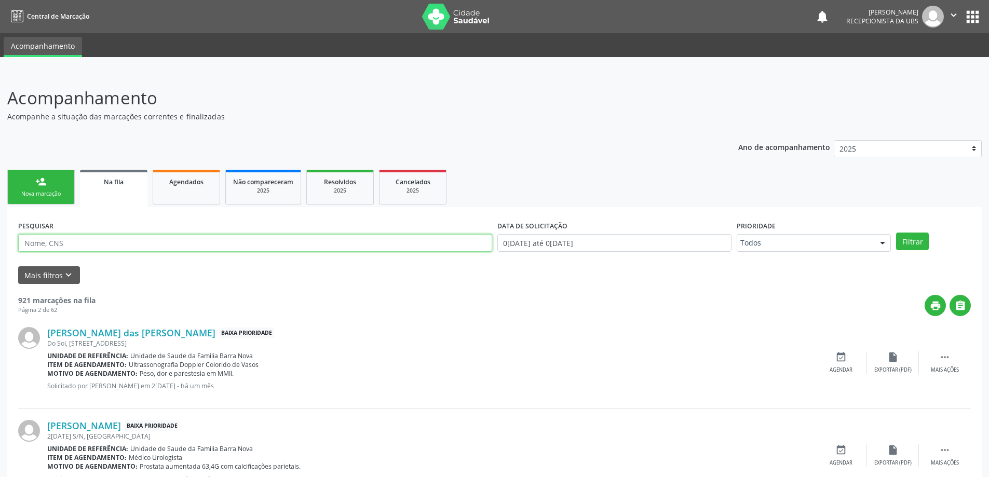
paste input "708003875092724"
type input "708003875092724"
click at [896, 233] on button "Filtrar" at bounding box center [912, 242] width 33 height 18
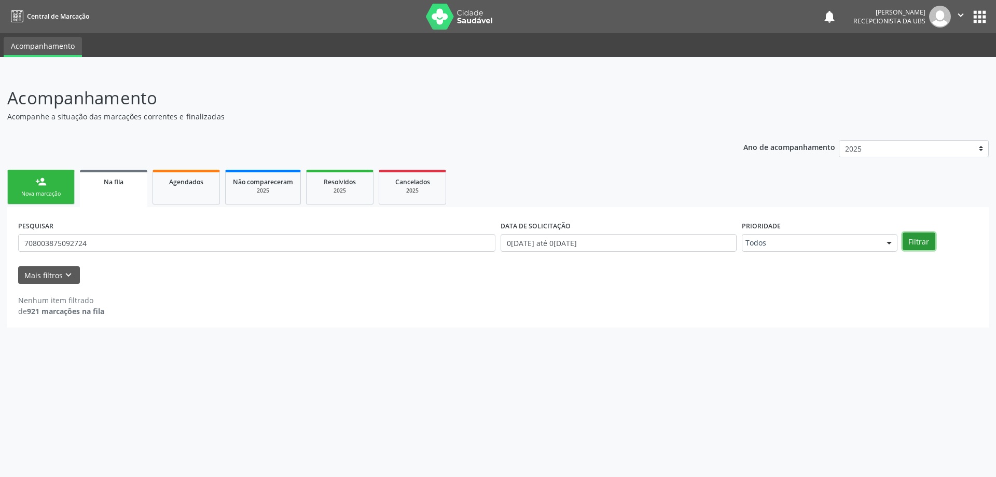
click at [918, 241] on button "Filtrar" at bounding box center [919, 242] width 33 height 18
click at [49, 192] on div "Nova marcação" at bounding box center [41, 194] width 52 height 8
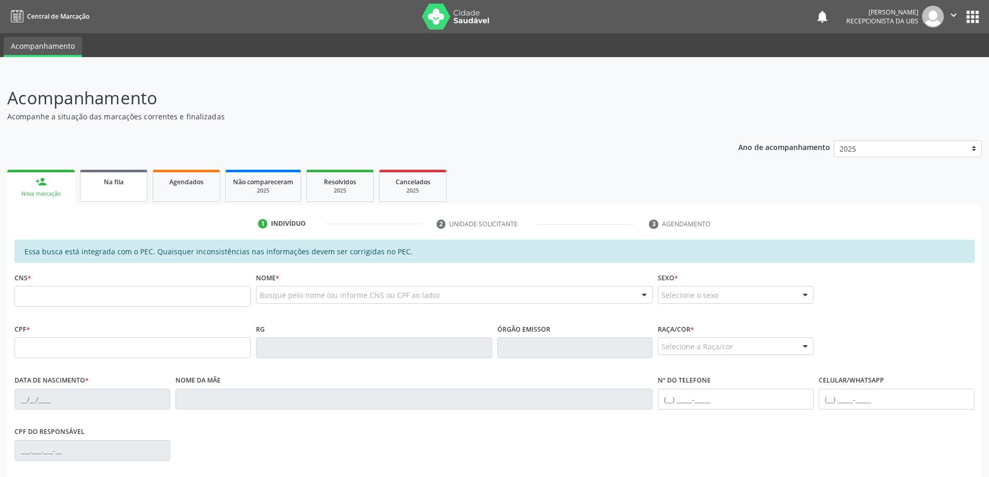
click at [120, 184] on span "Na fila" at bounding box center [114, 181] width 20 height 9
click at [119, 185] on span "Na fila" at bounding box center [114, 181] width 20 height 9
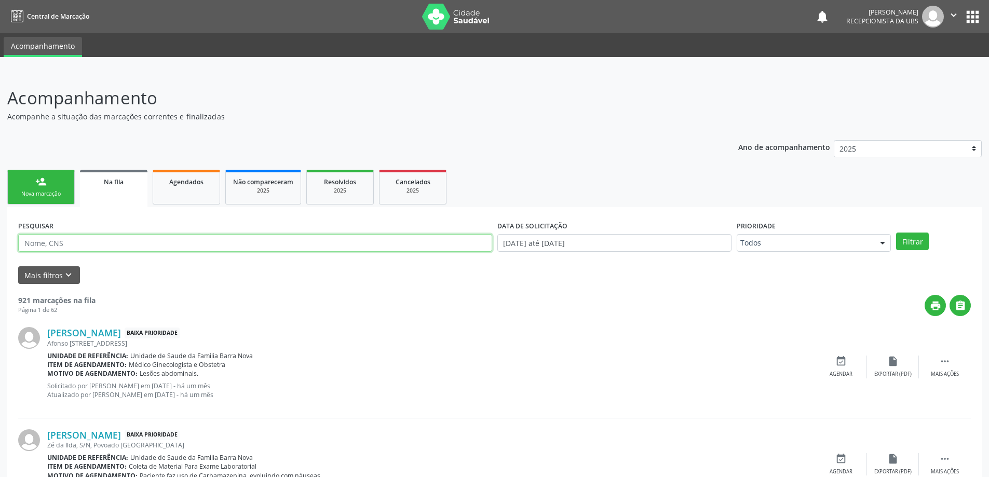
paste input "708003875092724"
type input "708003875092724"
click at [896, 233] on button "Filtrar" at bounding box center [912, 242] width 33 height 18
